Goal: Find specific page/section: Find specific page/section

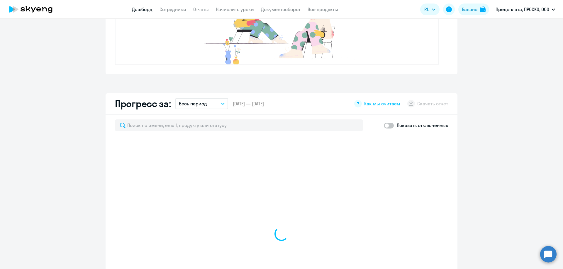
scroll to position [352, 0]
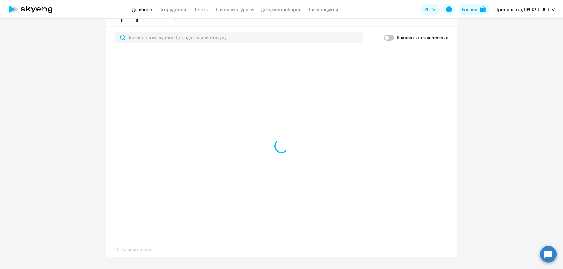
select select "30"
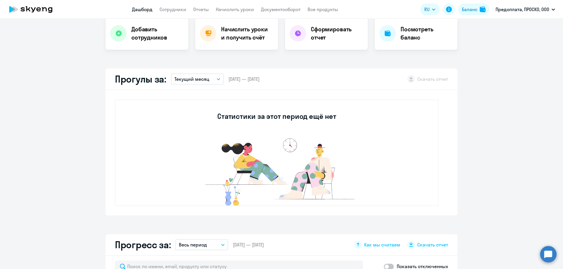
scroll to position [0, 0]
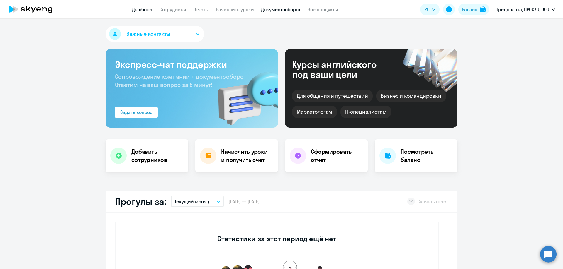
click at [282, 8] on link "Документооборот" at bounding box center [281, 9] width 40 height 6
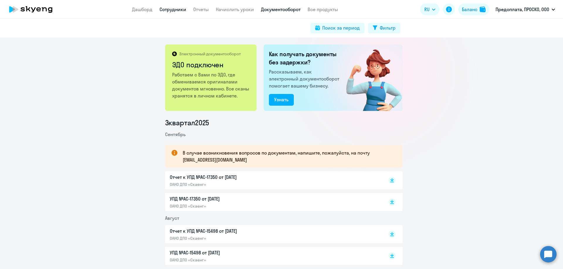
click at [174, 12] on link "Сотрудники" at bounding box center [172, 9] width 27 height 6
select select "30"
